Goal: Information Seeking & Learning: Find specific page/section

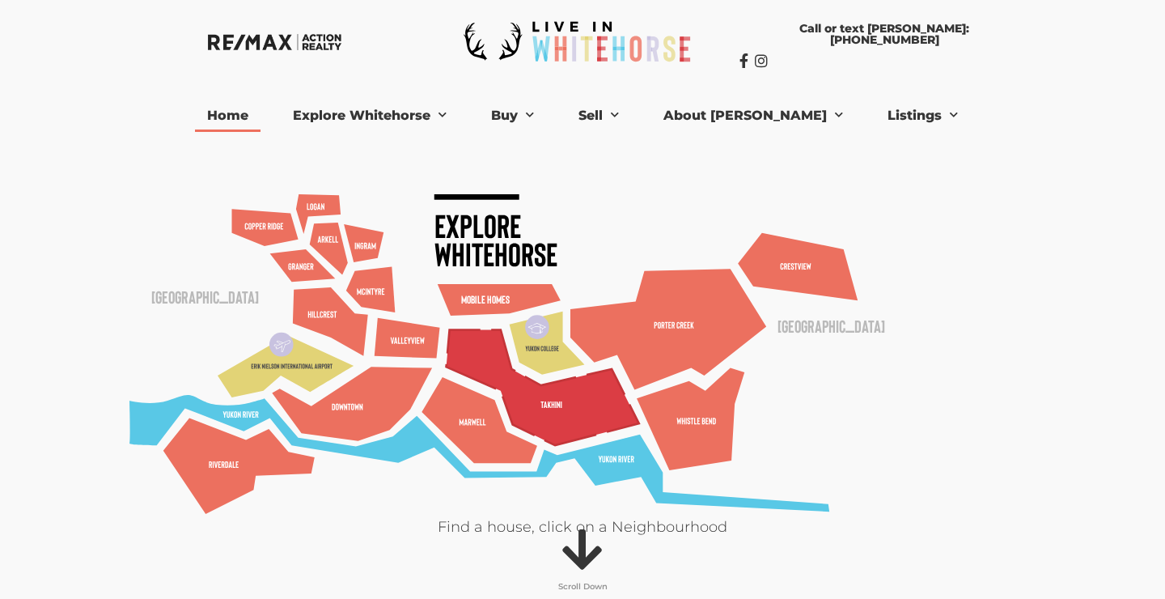
click at [549, 393] on polygon at bounding box center [543, 388] width 193 height 116
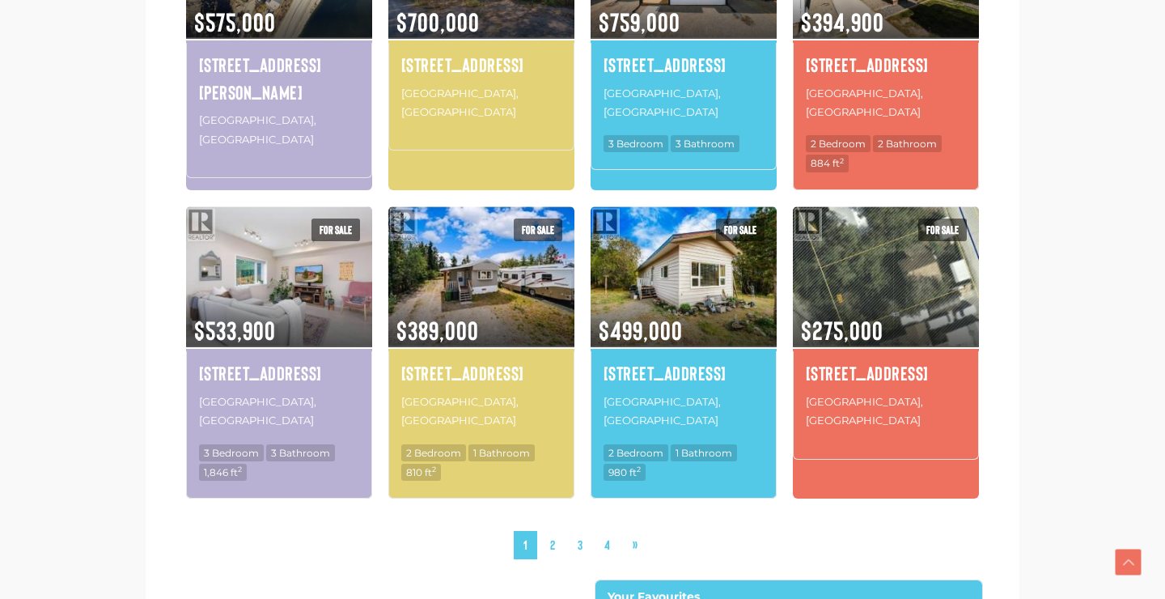
scroll to position [1523, 0]
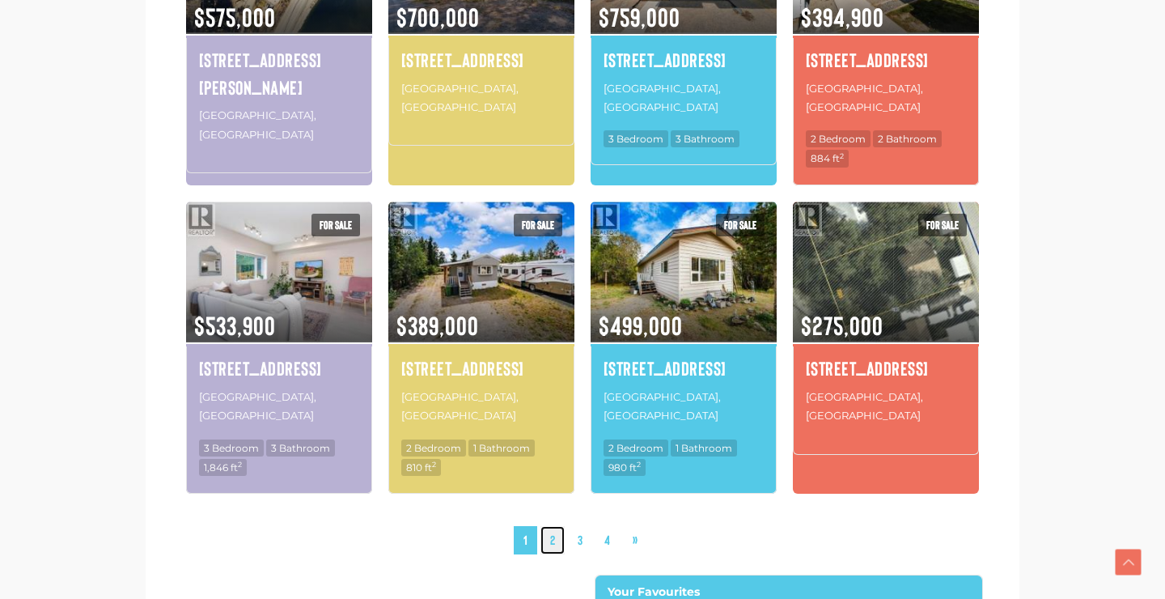
click at [549, 526] on link "2" at bounding box center [552, 540] width 24 height 28
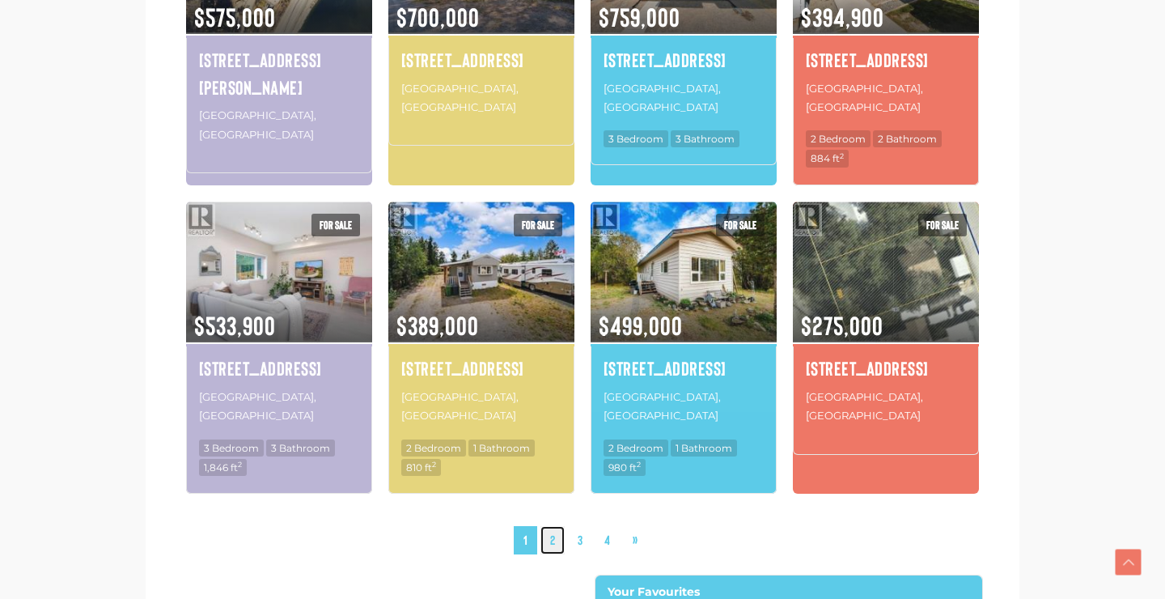
scroll to position [1520, 0]
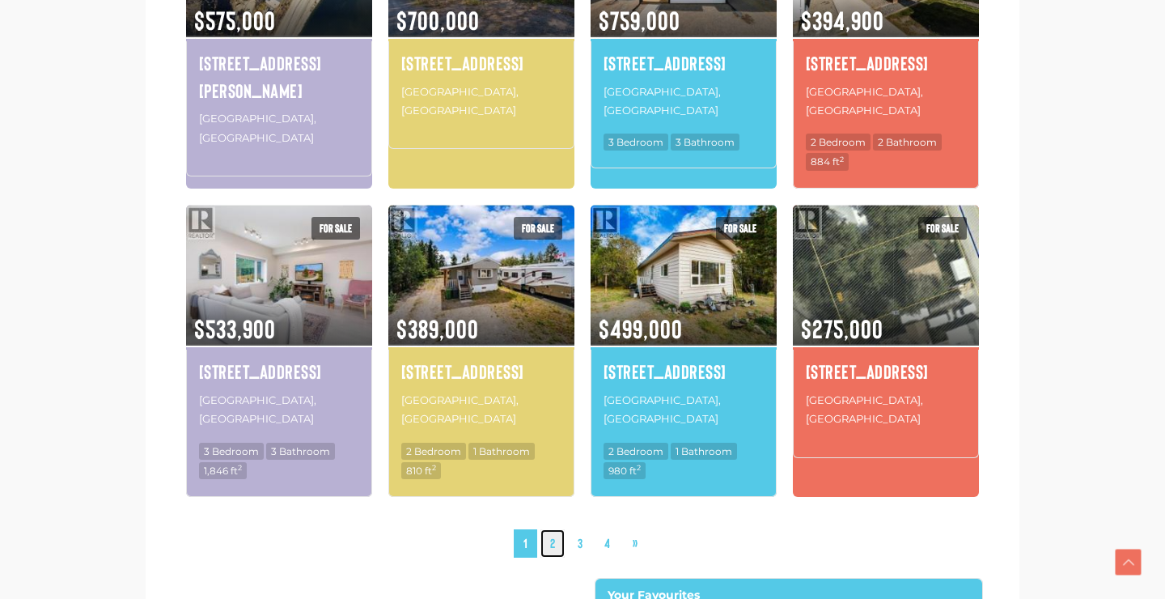
click at [552, 529] on link "2" at bounding box center [552, 543] width 24 height 28
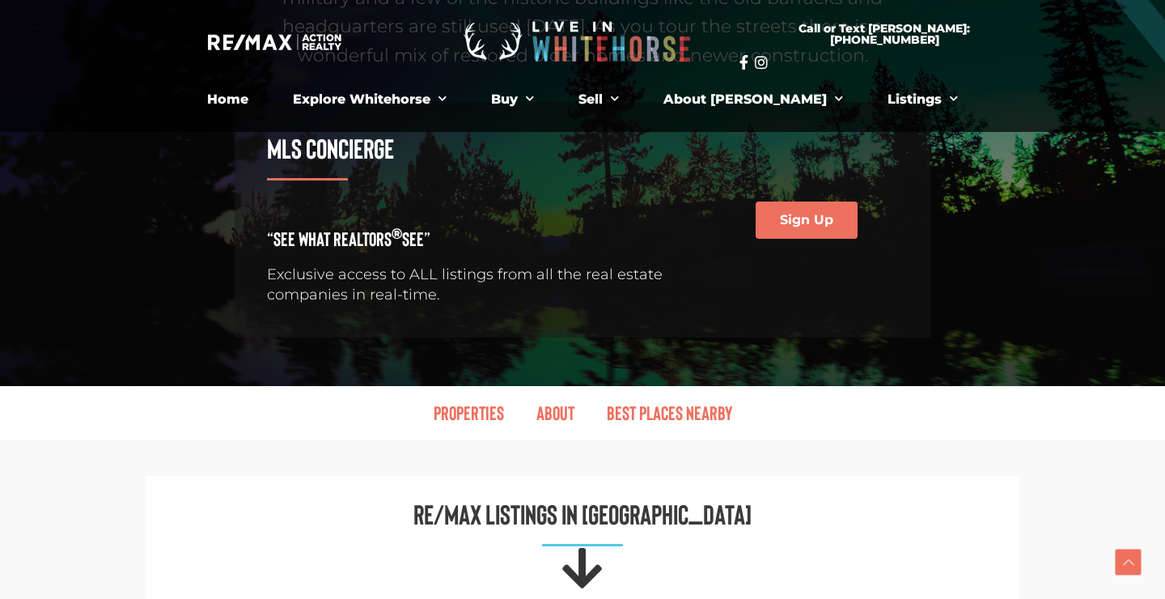
scroll to position [352, 0]
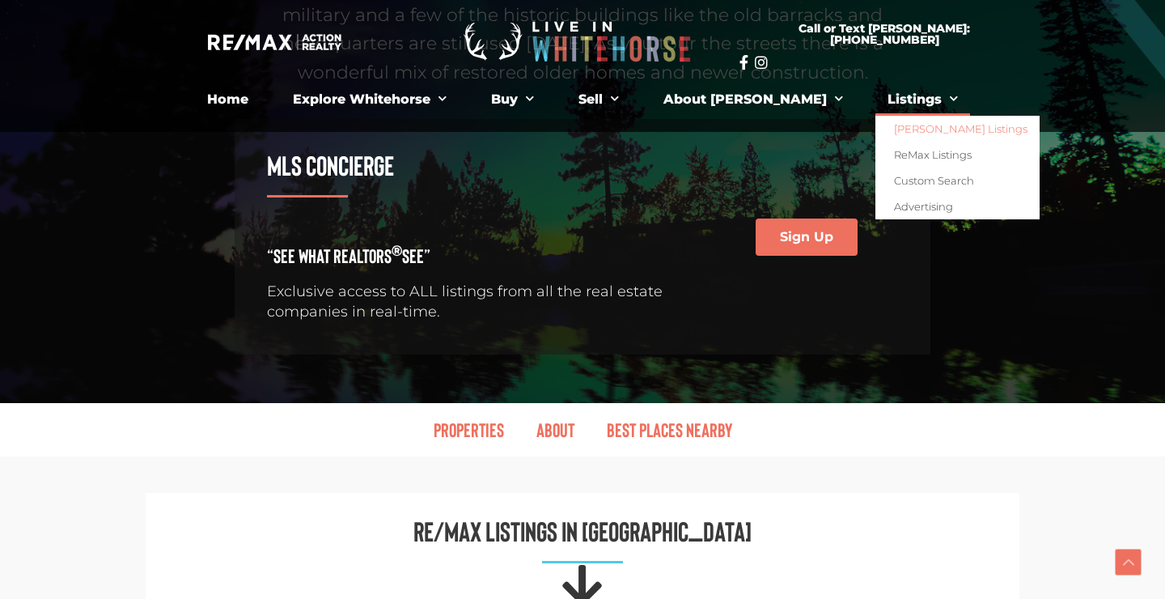
click at [875, 127] on link "[PERSON_NAME] Listings" at bounding box center [957, 129] width 164 height 26
